Goal: Information Seeking & Learning: Learn about a topic

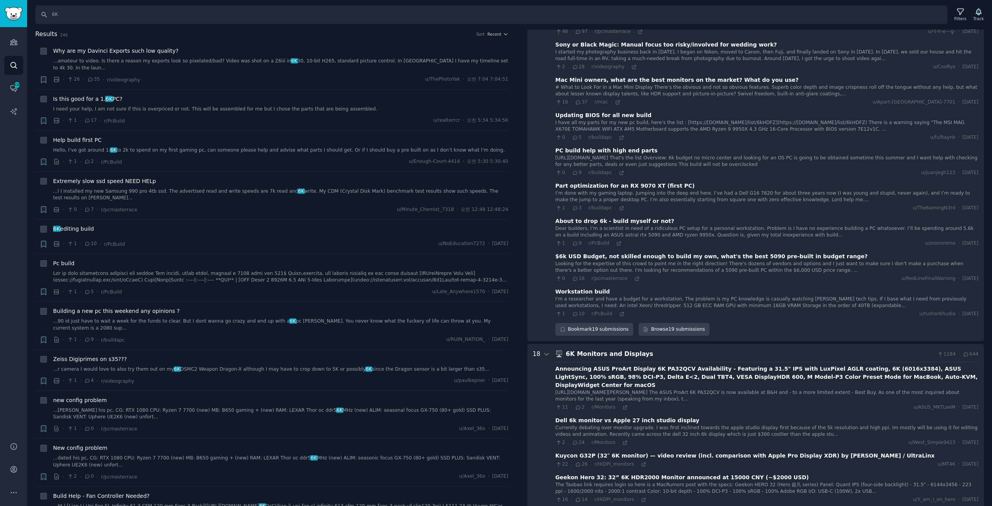
scroll to position [737, 0]
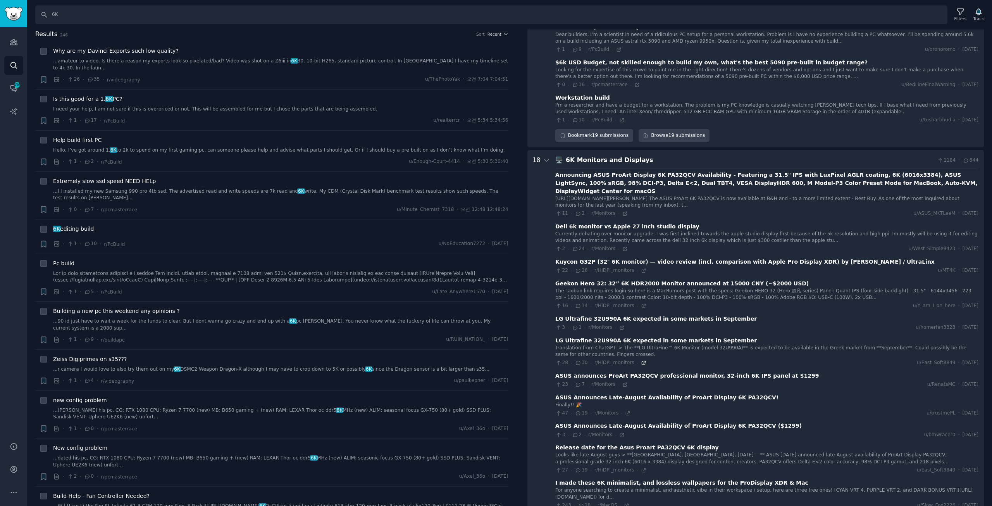
click at [642, 361] on icon at bounding box center [643, 362] width 3 height 3
drag, startPoint x: 71, startPoint y: 14, endPoint x: 224, endPoint y: 122, distance: 187.3
click at [4, 12] on div "Advanced Search Audiences Search Conversations 436 AI Reports Help Account More…" at bounding box center [496, 253] width 992 height 506
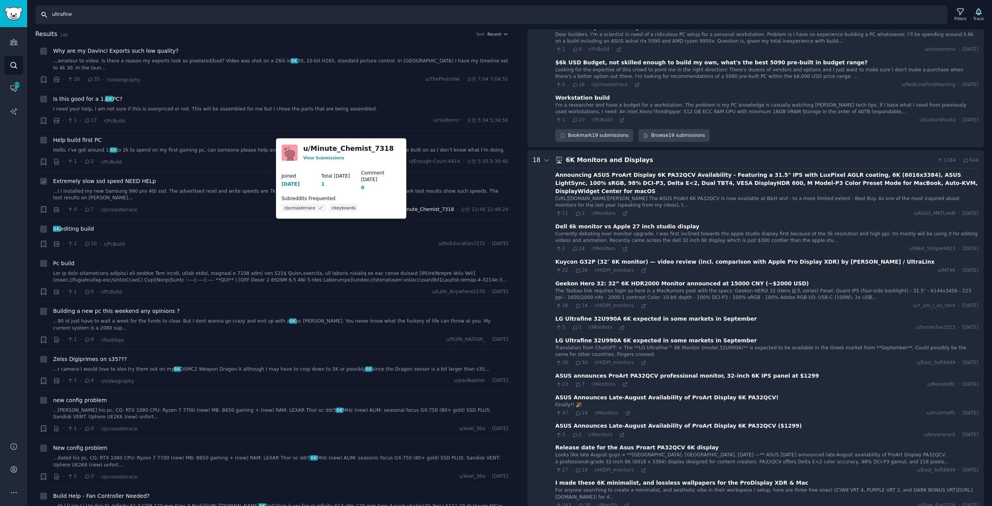
type input "ultrafine"
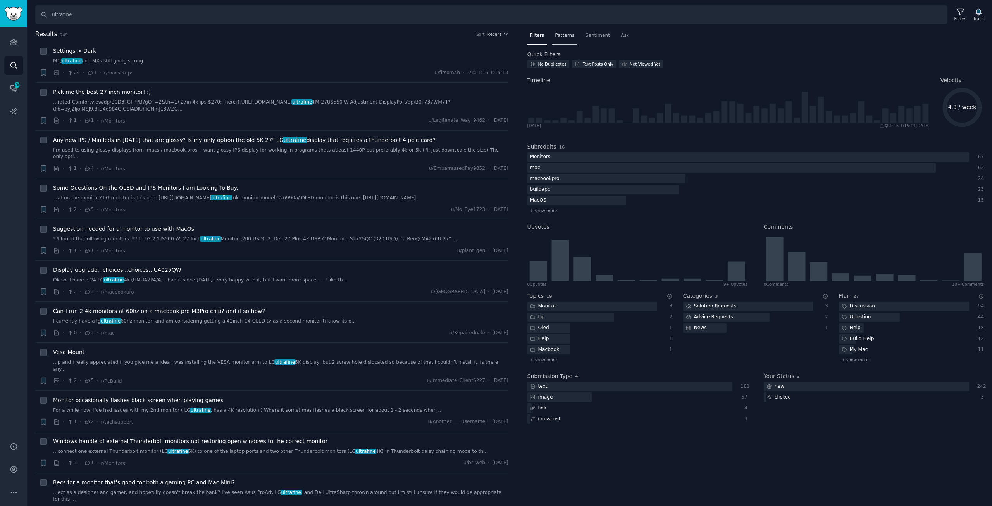
click at [564, 36] on span "Patterns" at bounding box center [564, 35] width 19 height 7
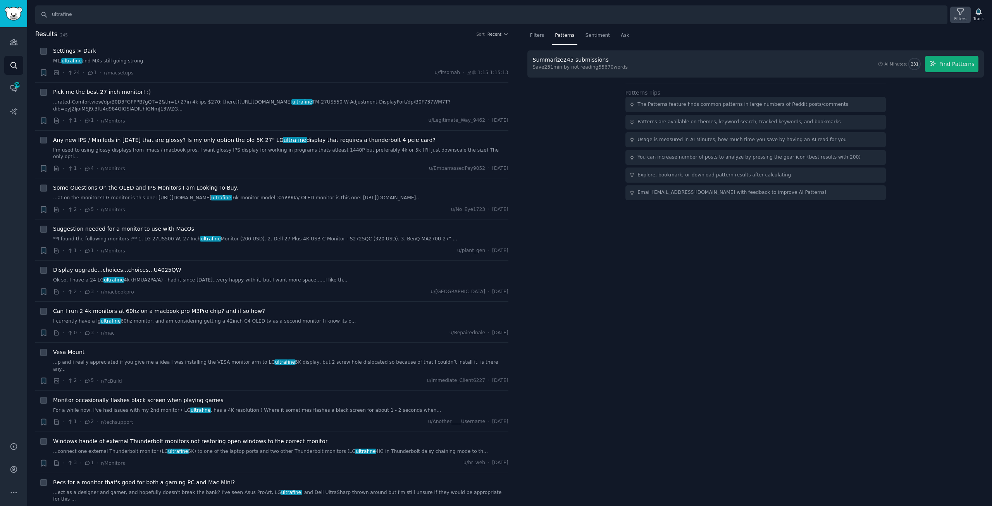
click at [964, 15] on icon at bounding box center [961, 12] width 8 height 8
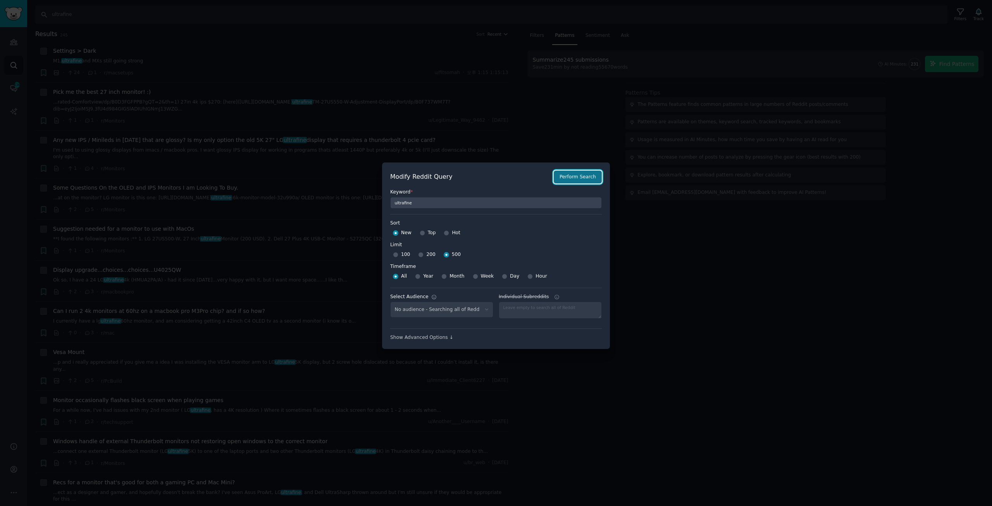
click at [583, 181] on button "Perform Search" at bounding box center [578, 177] width 48 height 13
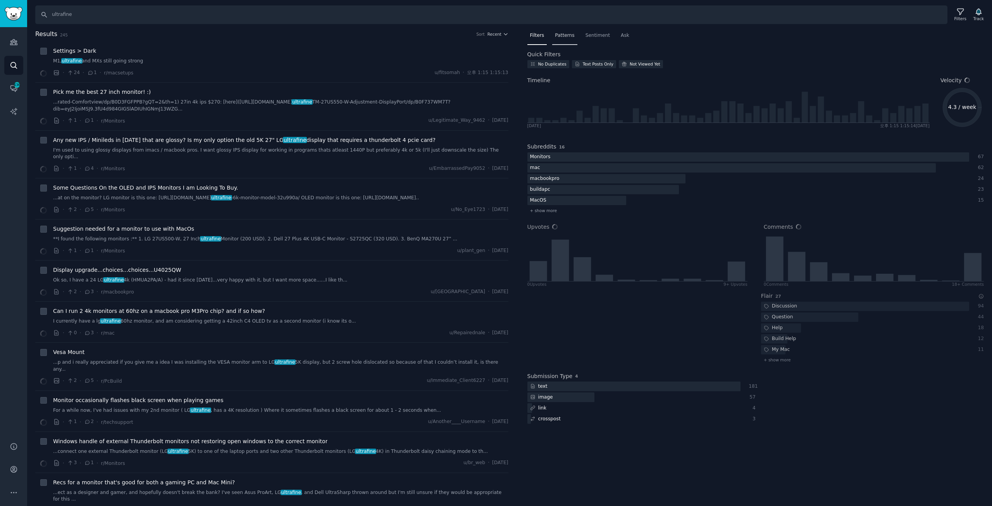
click at [569, 36] on span "Patterns" at bounding box center [564, 35] width 19 height 7
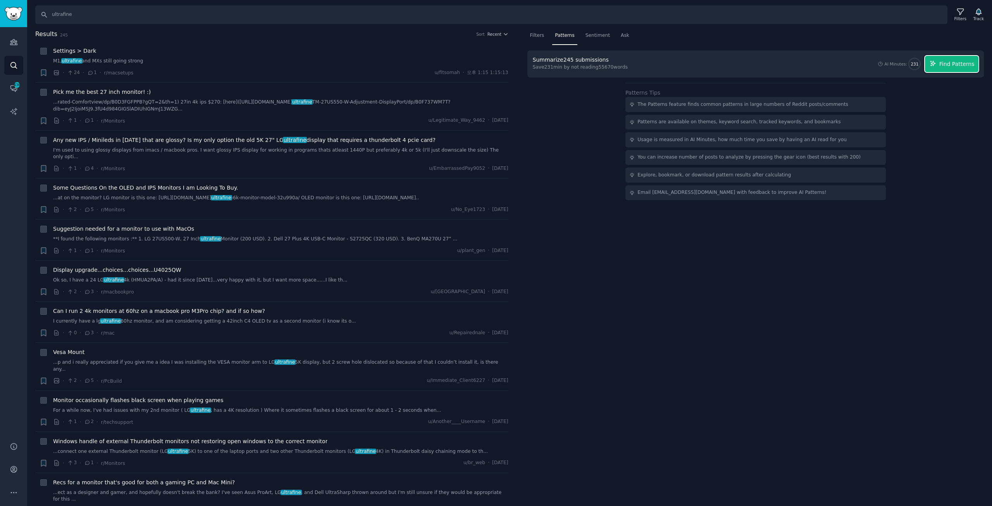
click at [953, 66] on span "Find Patterns" at bounding box center [957, 64] width 35 height 8
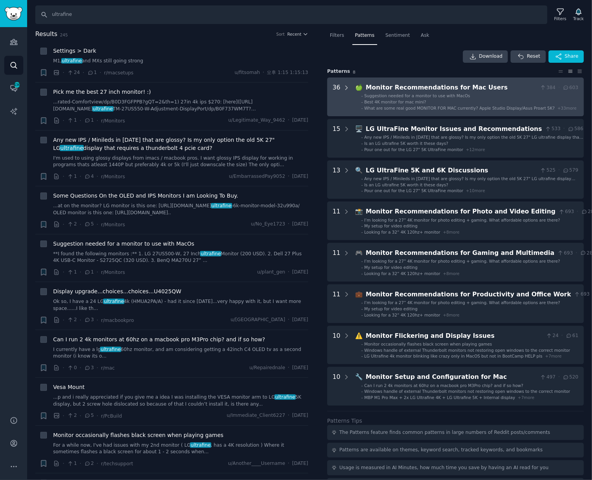
click at [345, 87] on icon at bounding box center [346, 88] width 7 height 7
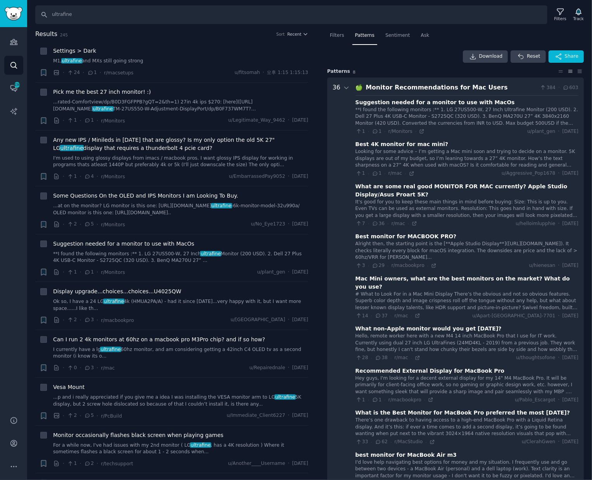
scroll to position [48, 0]
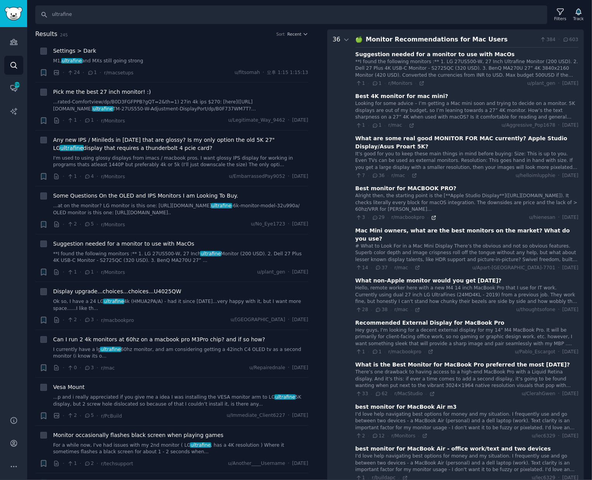
click at [431, 217] on icon at bounding box center [433, 217] width 5 height 5
